Goal: Information Seeking & Learning: Learn about a topic

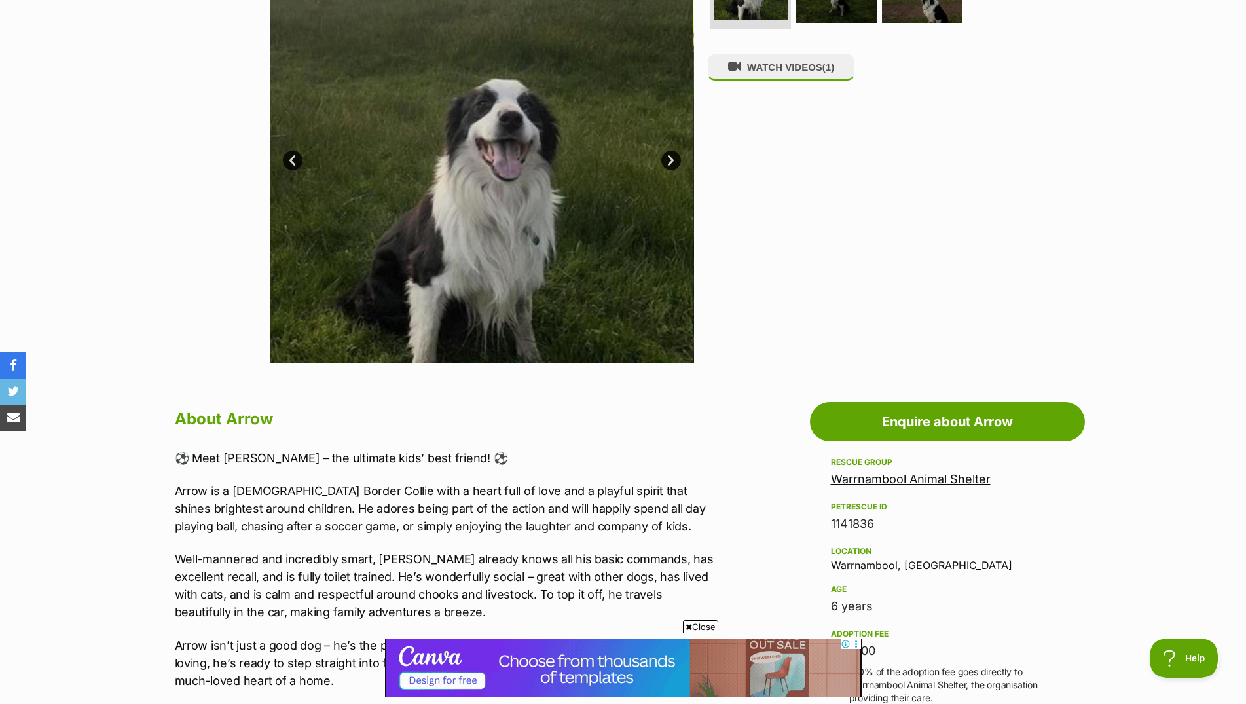
scroll to position [334, 0]
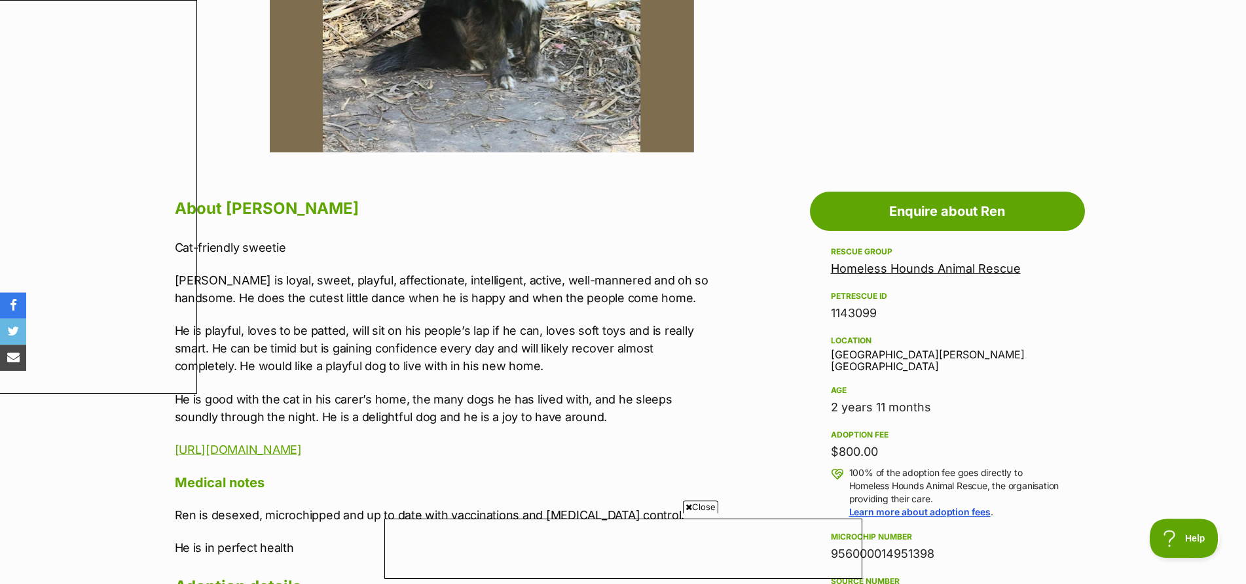
scroll to position [544, 0]
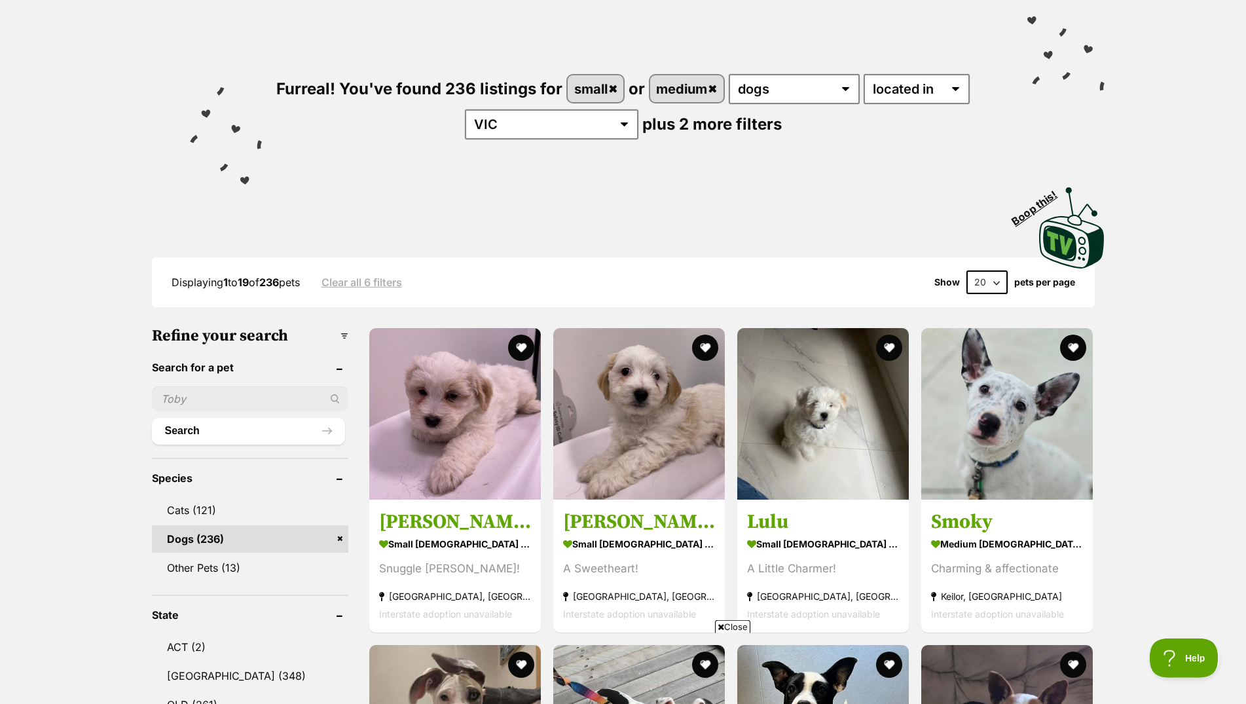
scroll to position [8, 0]
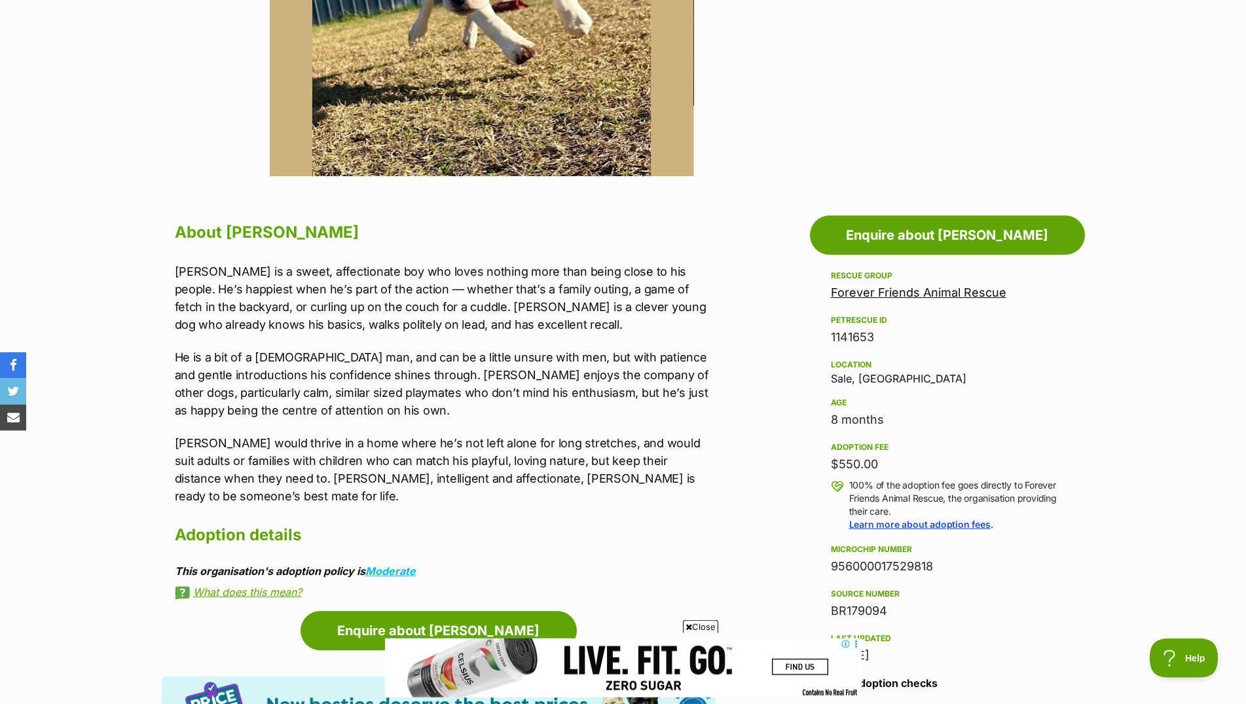
scroll to position [534, 0]
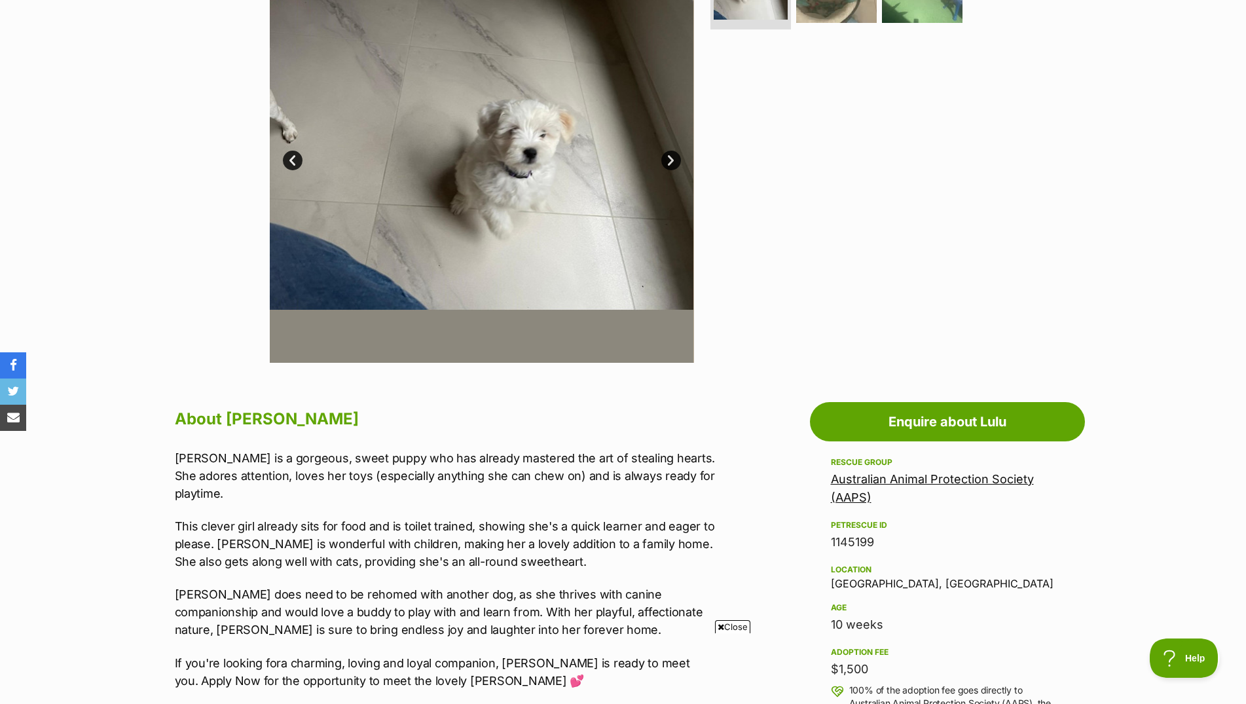
scroll to position [134, 0]
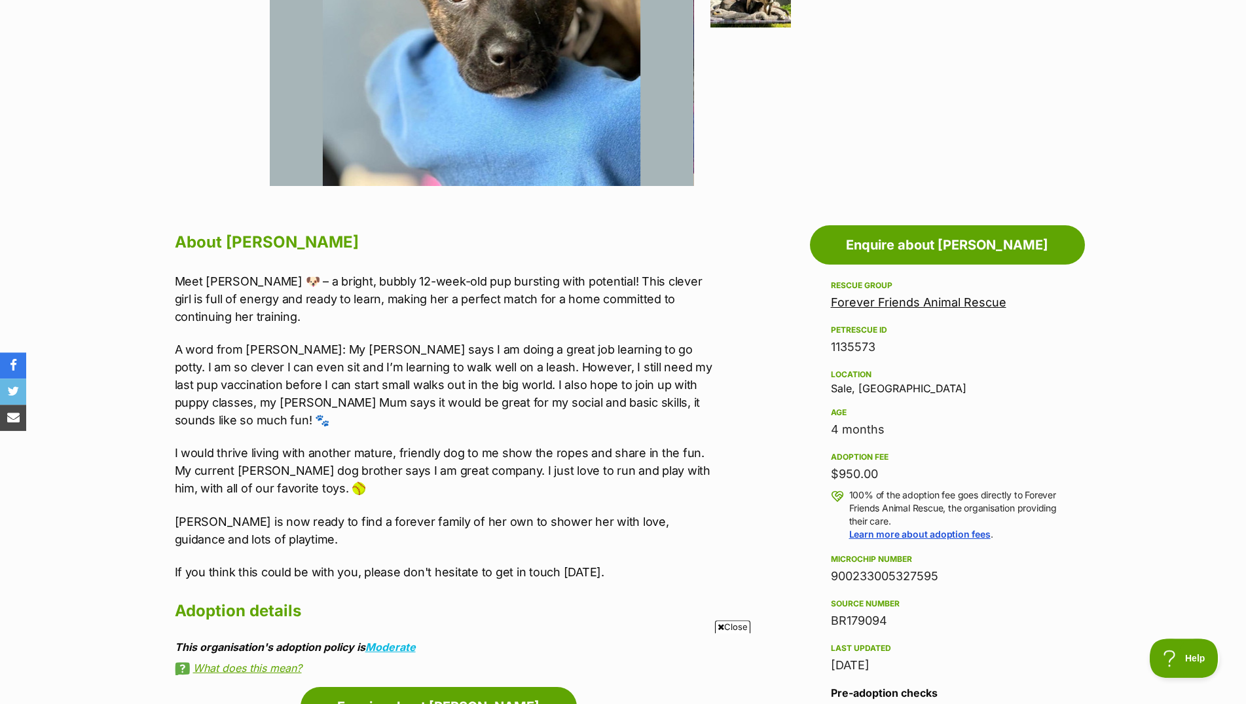
scroll to position [534, 0]
